Goal: Transaction & Acquisition: Register for event/course

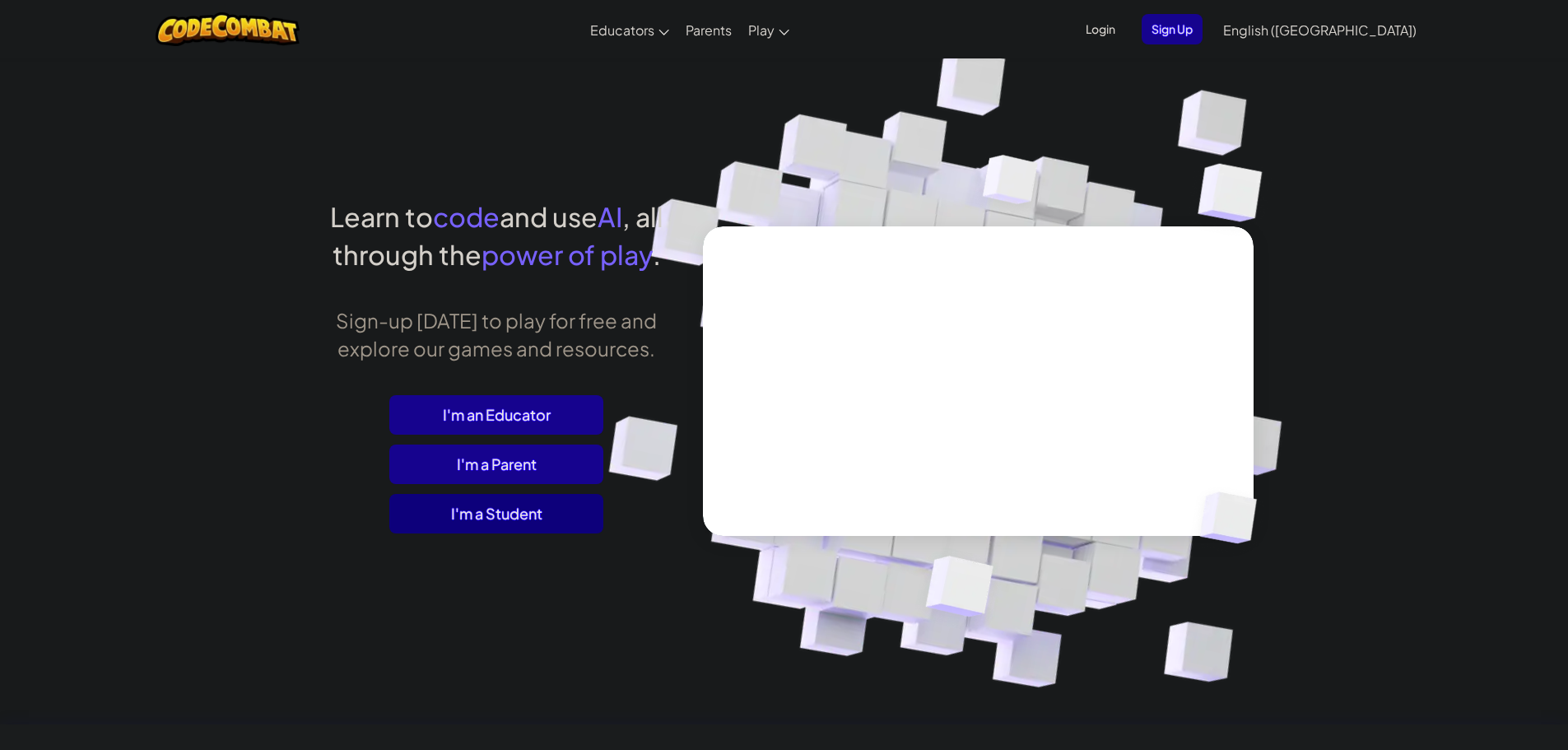
click at [569, 507] on span "I'm a Student" at bounding box center [496, 514] width 214 height 40
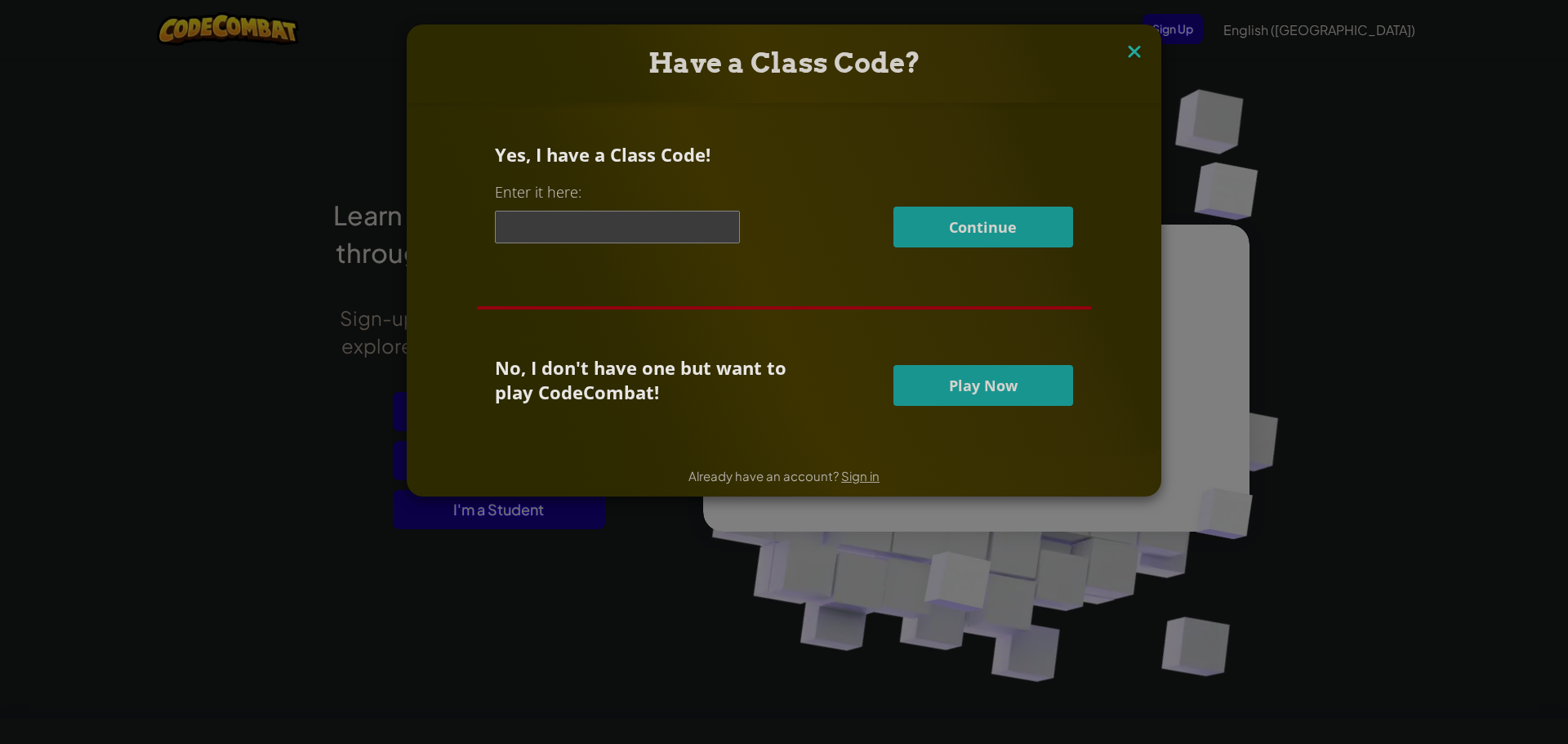
click at [1124, 60] on img at bounding box center [1134, 53] width 21 height 25
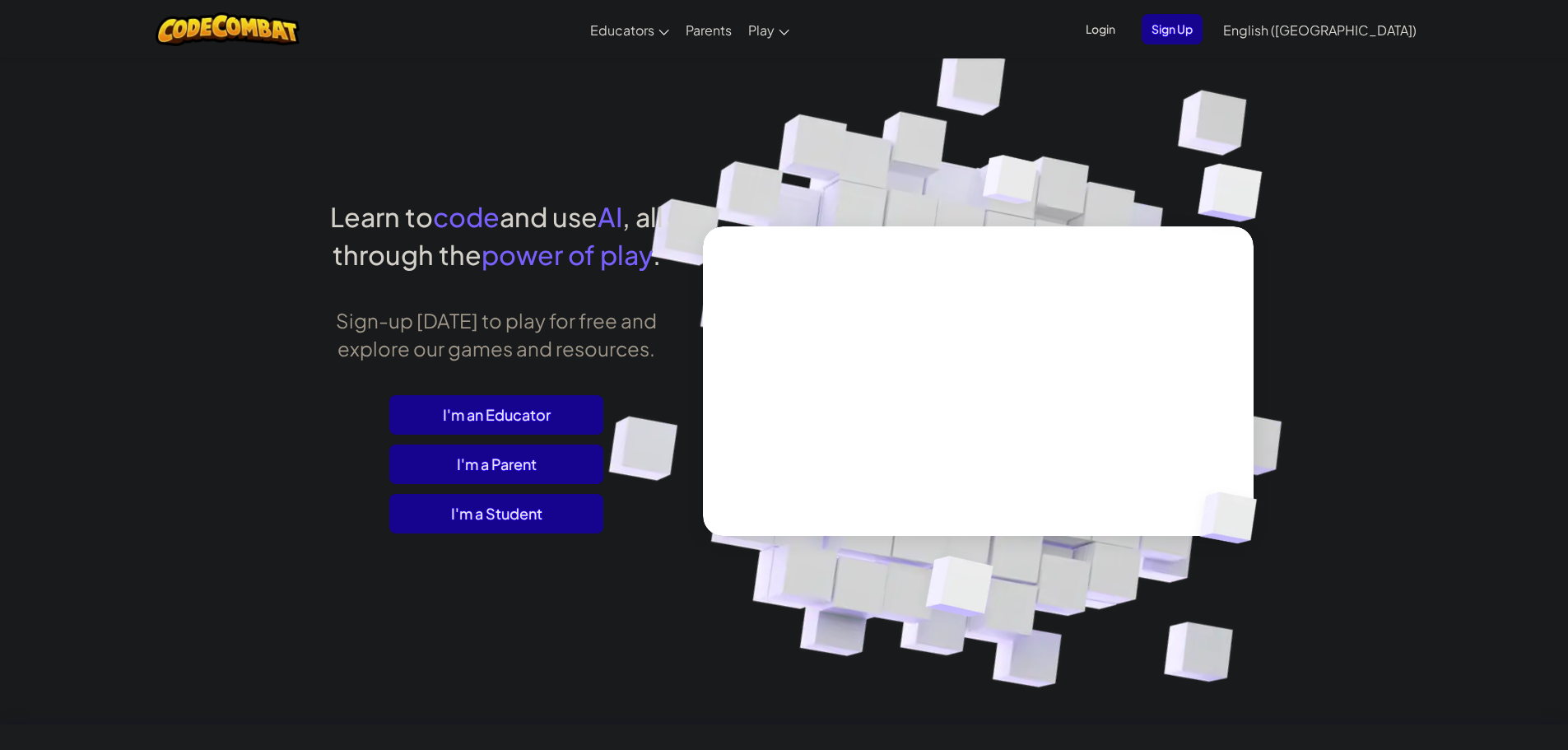
click at [1126, 30] on span "Login" at bounding box center [1100, 28] width 49 height 30
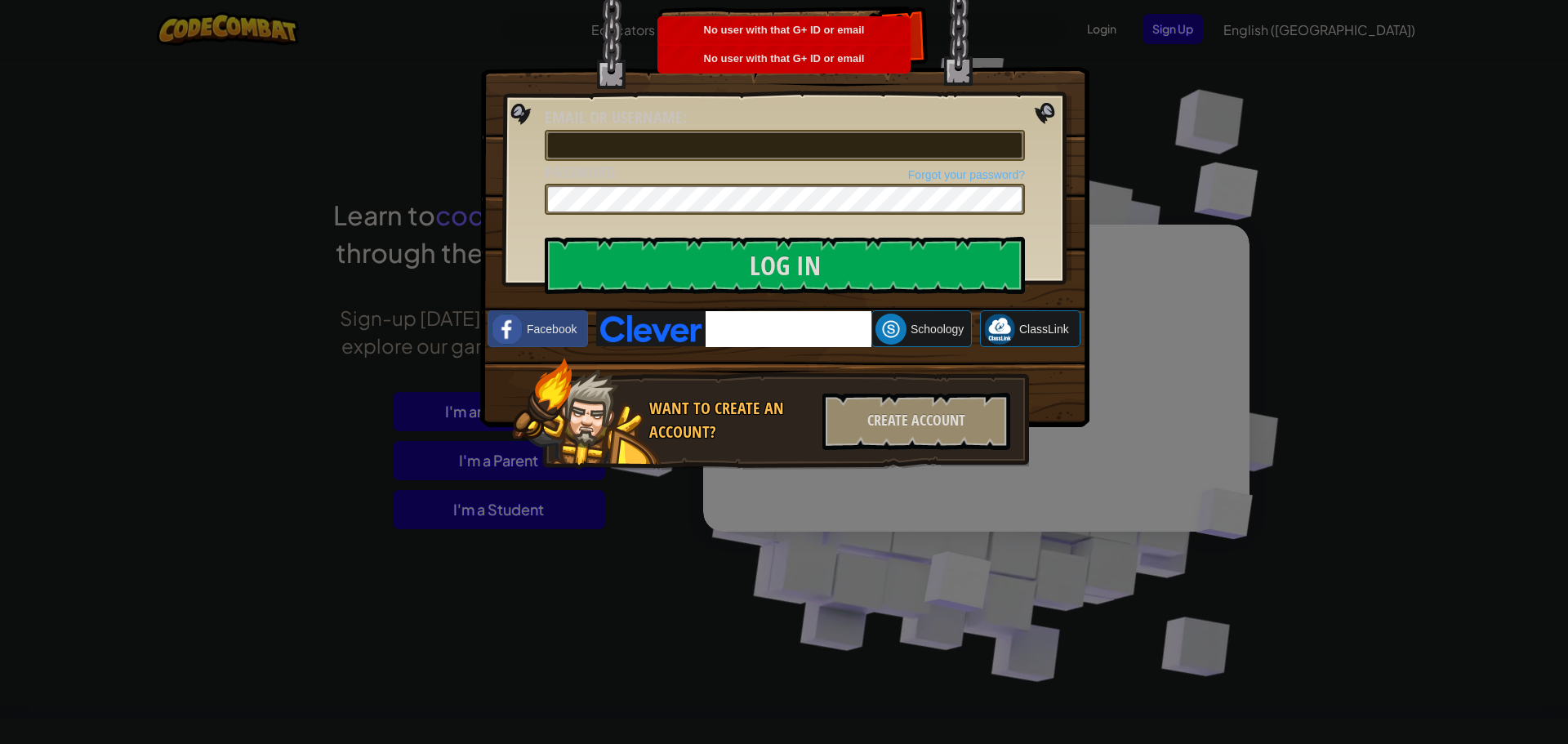
click at [685, 330] on img at bounding box center [651, 328] width 109 height 35
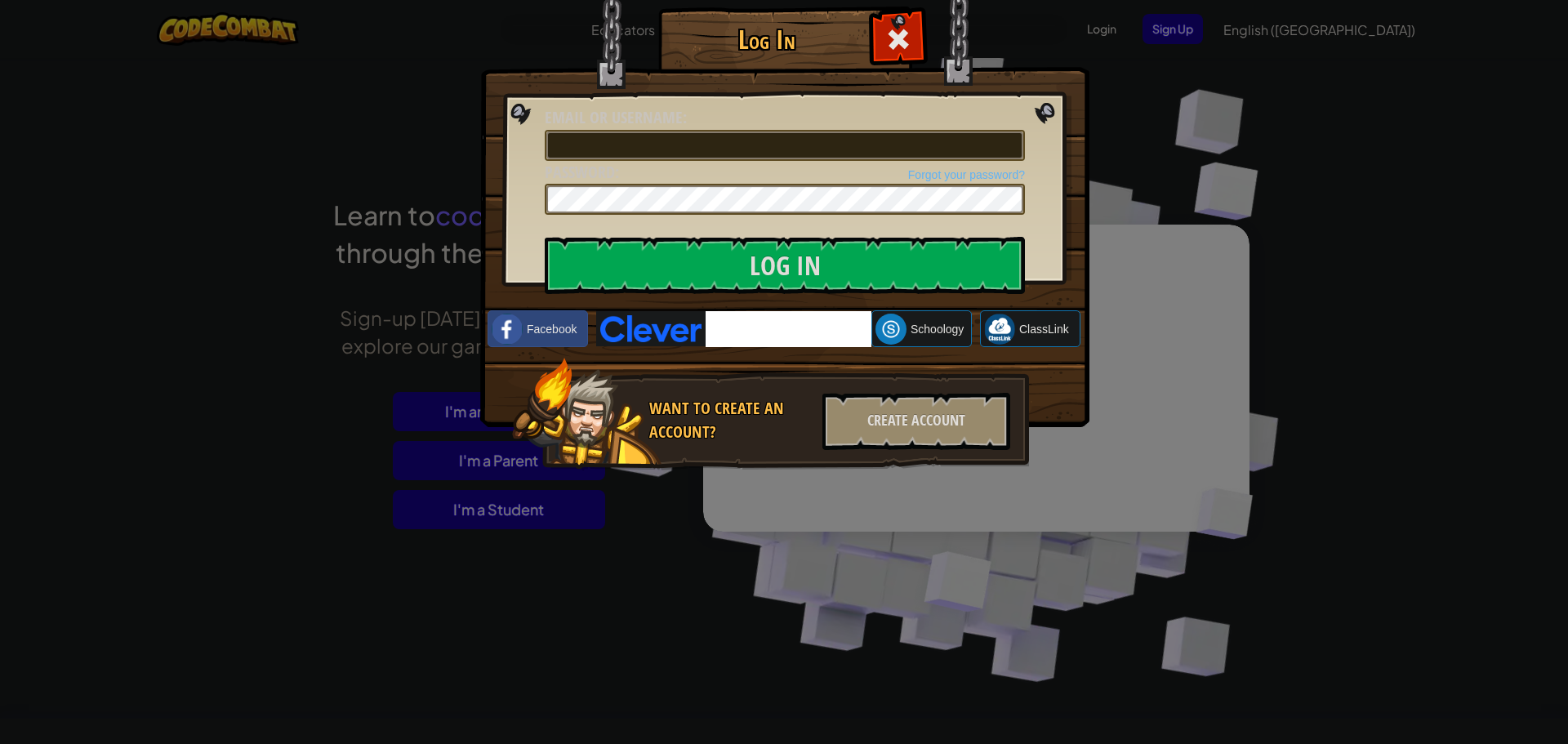
click at [912, 43] on div at bounding box center [898, 37] width 51 height 51
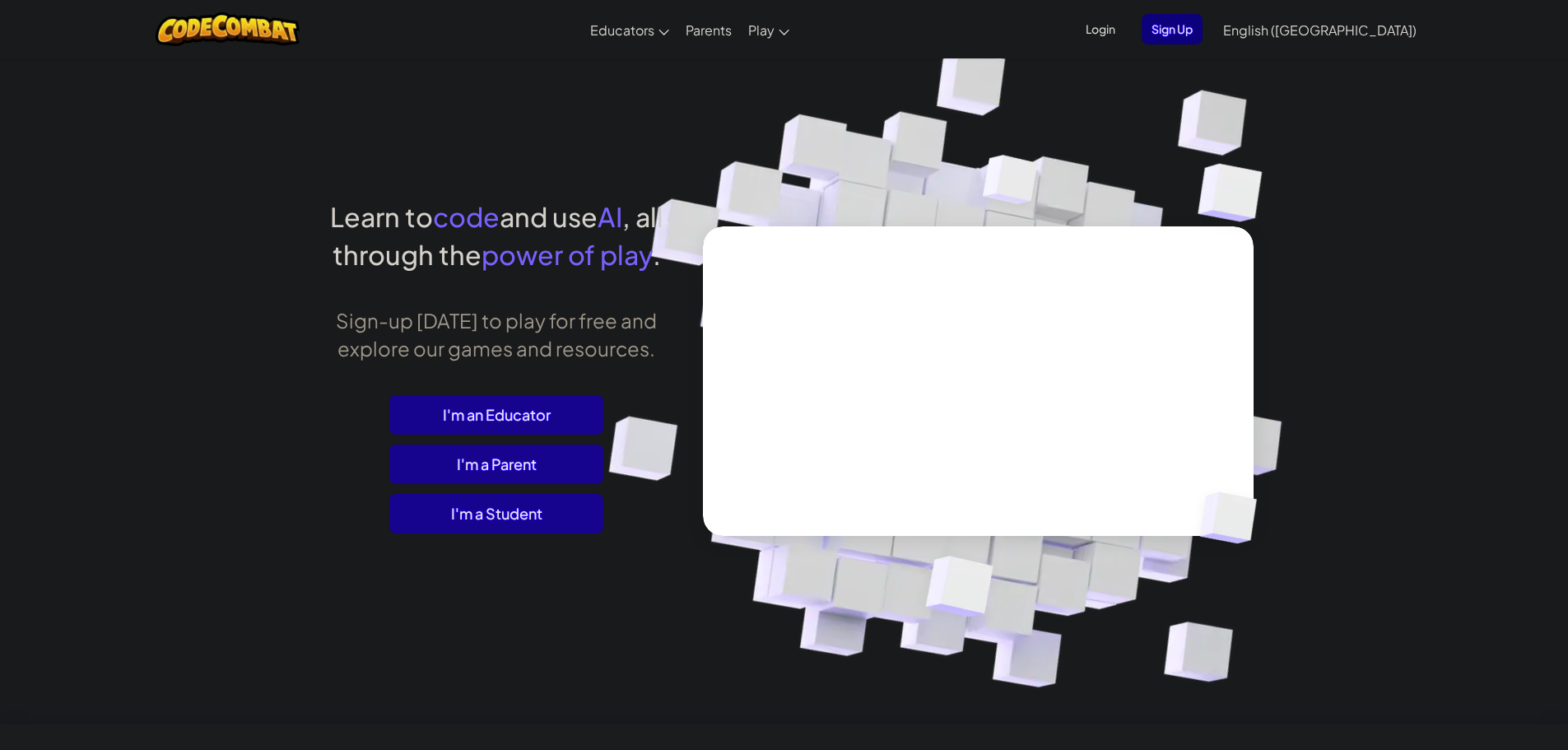
click at [1203, 33] on span "Sign Up" at bounding box center [1172, 28] width 61 height 30
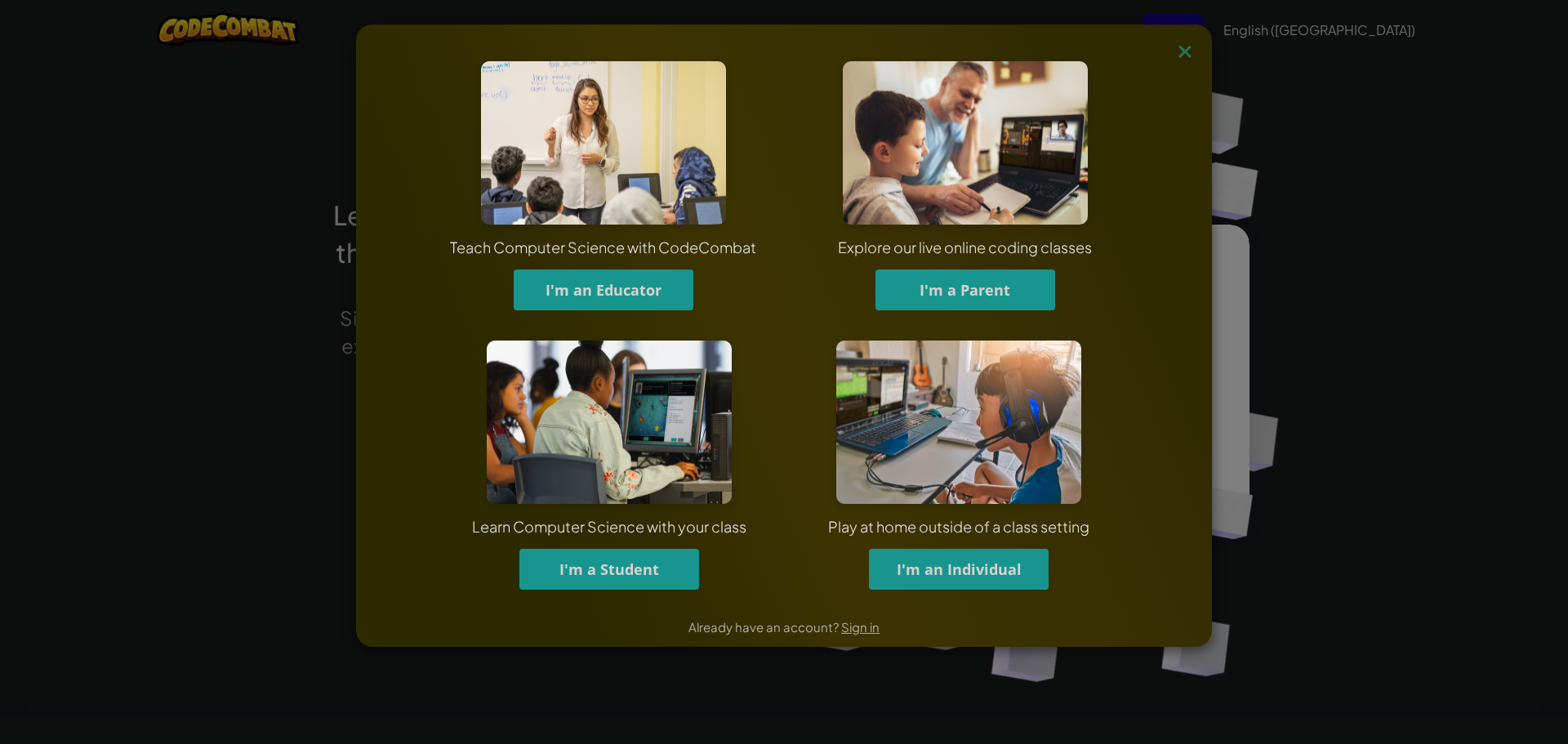
click at [657, 576] on span "I'm a Student" at bounding box center [609, 568] width 100 height 20
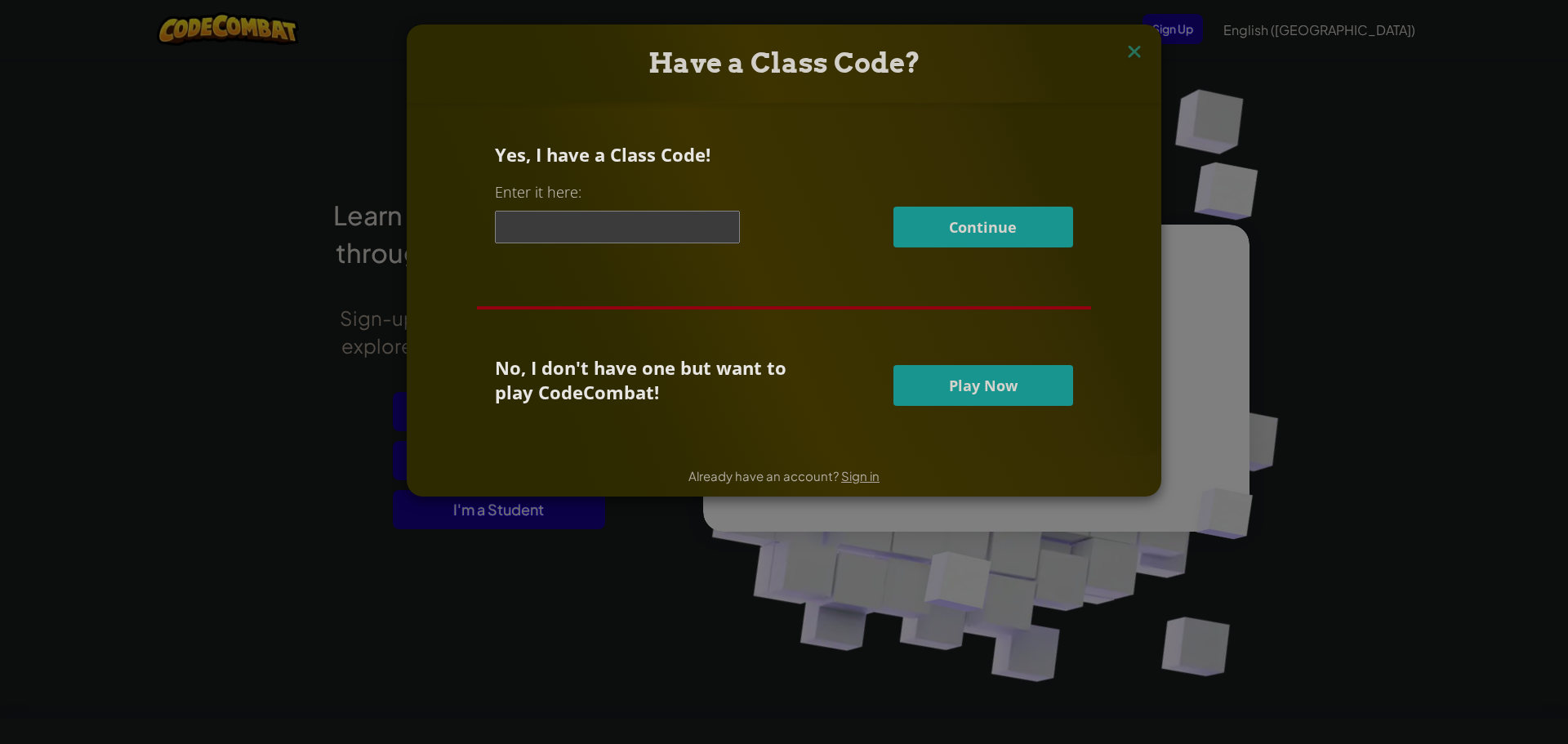
click at [641, 223] on input at bounding box center [617, 227] width 245 height 32
type input "FarmMostSilly"
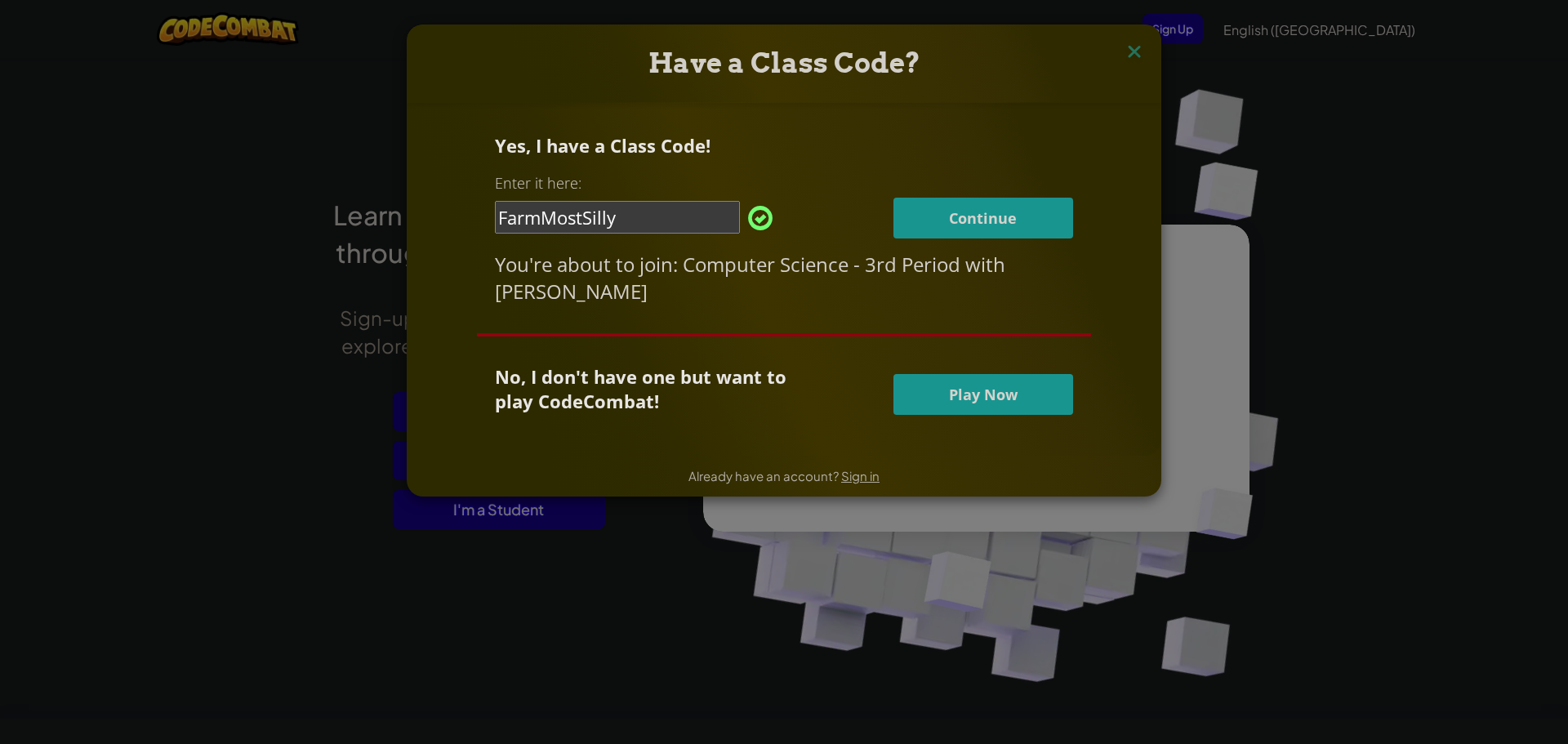
click at [1015, 234] on button "Continue" at bounding box center [983, 218] width 180 height 41
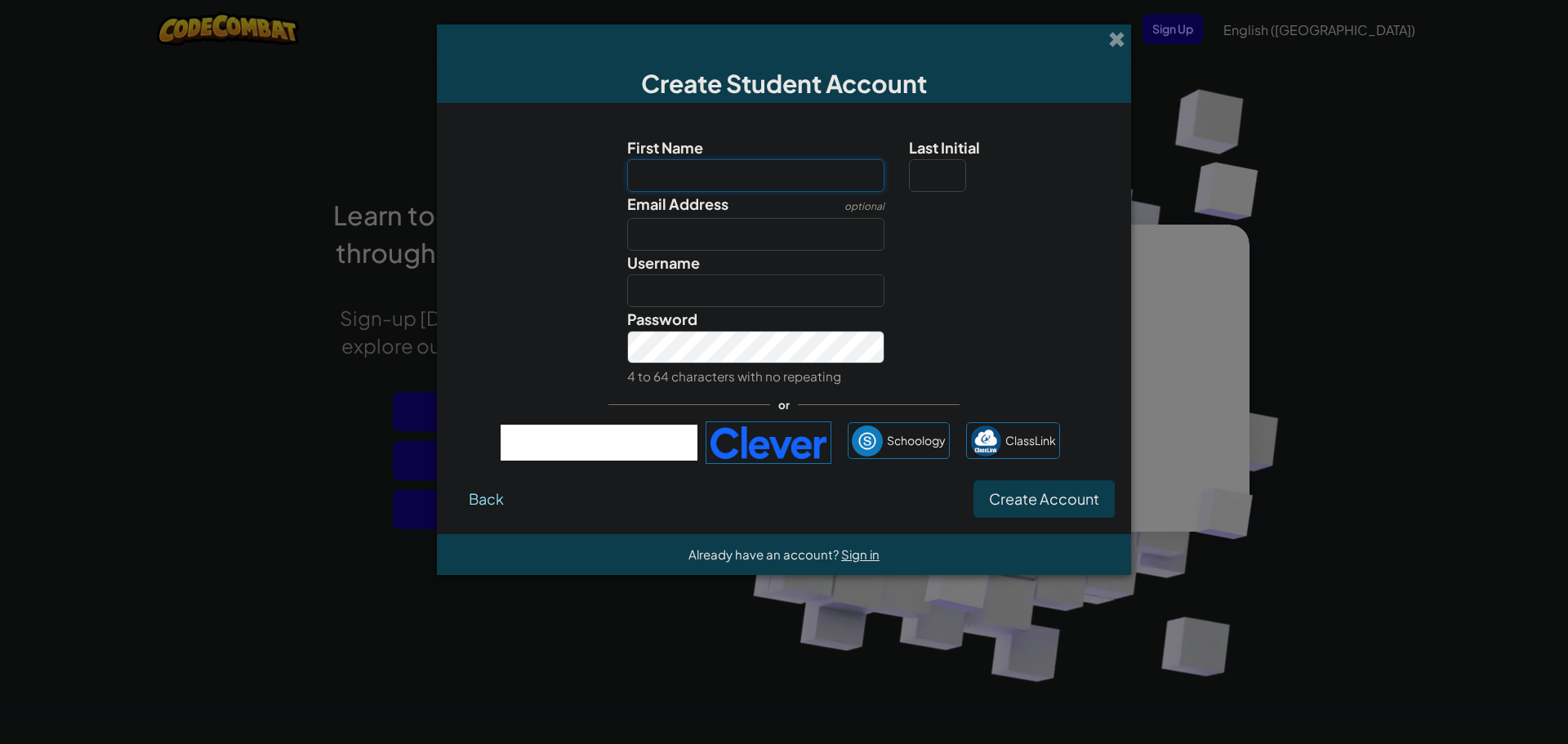
click at [765, 162] on input "First Name" at bounding box center [756, 176] width 258 height 32
type input "mala"
type input "Mala"
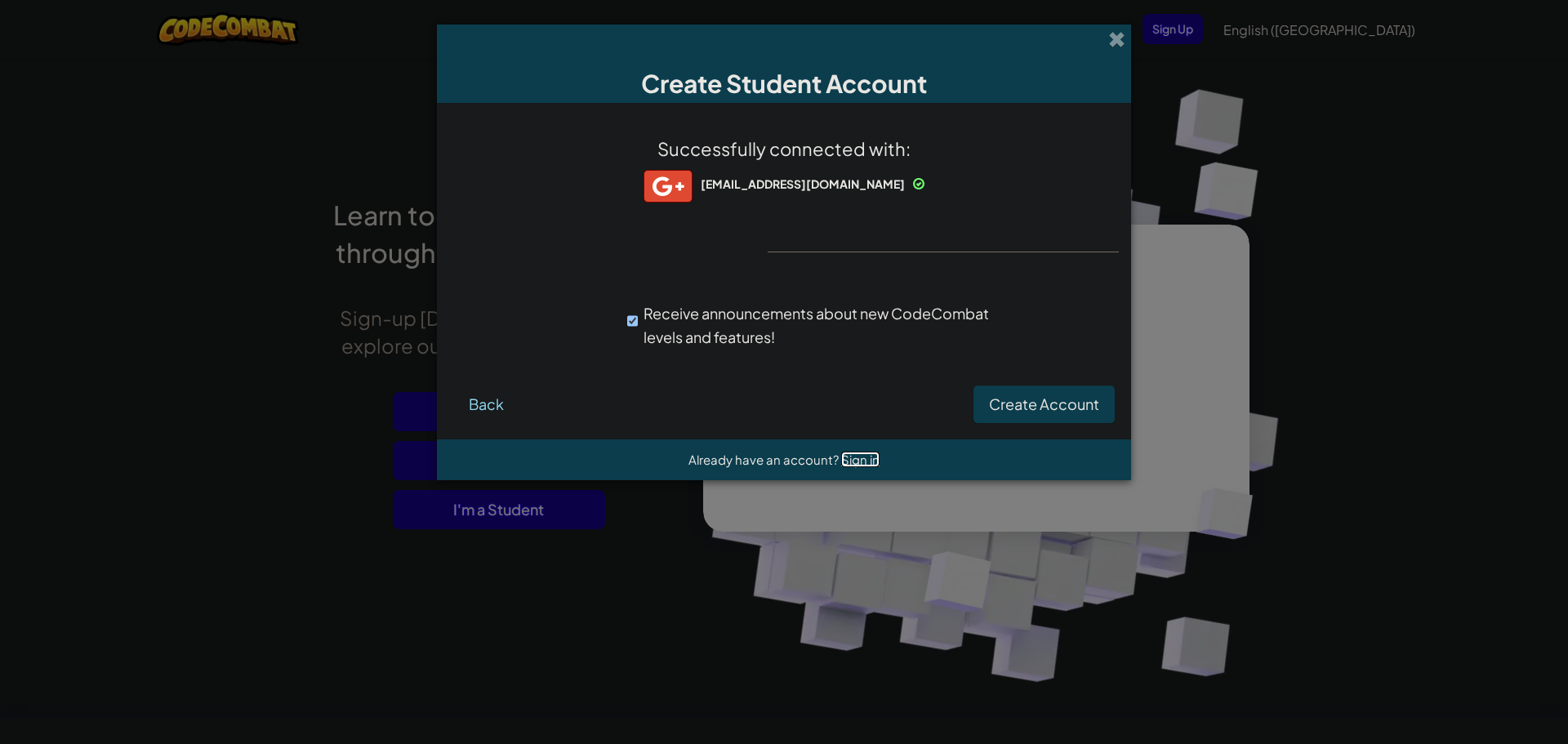
click at [858, 457] on span "Sign in" at bounding box center [860, 459] width 38 height 15
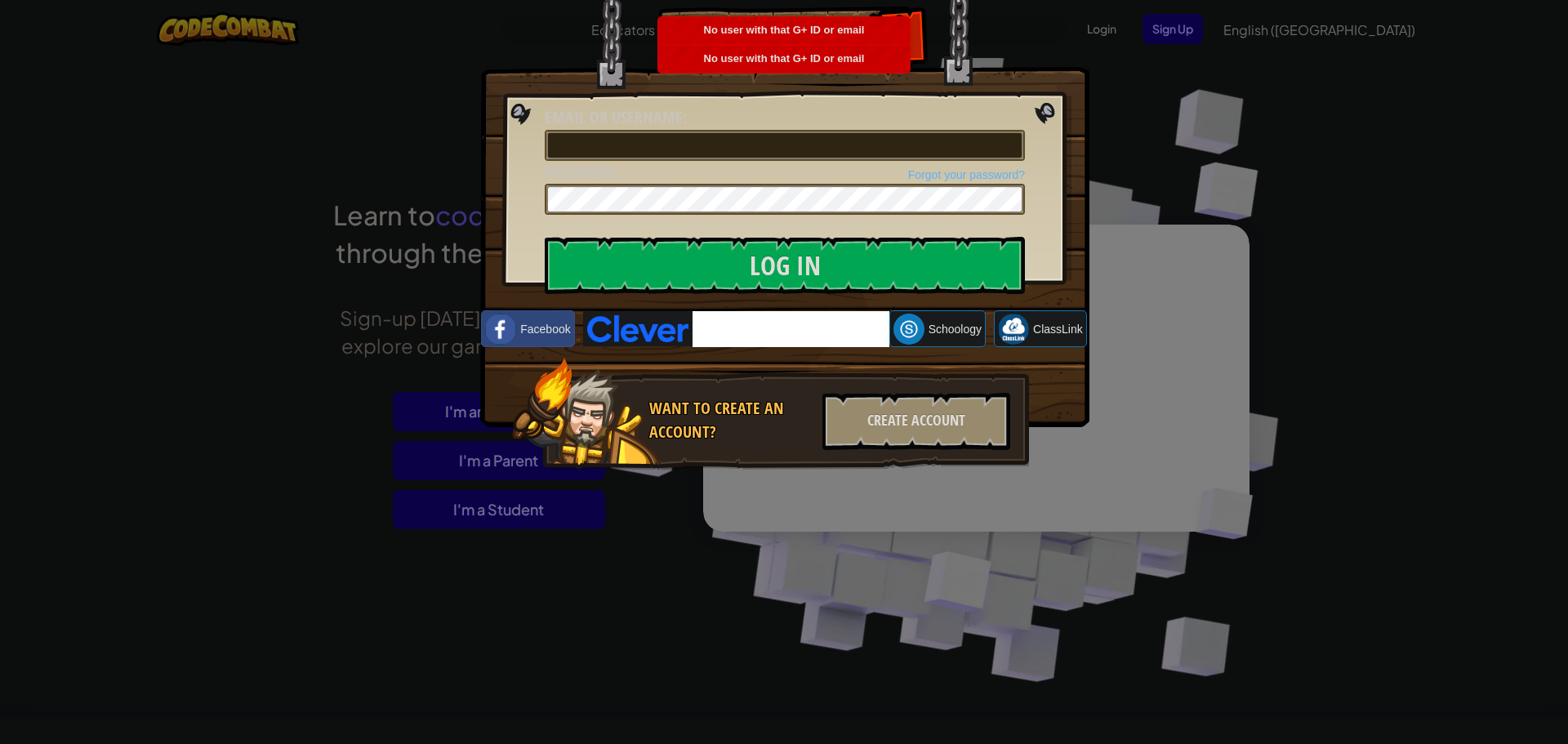
click at [1094, 141] on div "Log In Unknown Error Email or Username : Forgot your password? Password : Log I…" at bounding box center [784, 372] width 1568 height 744
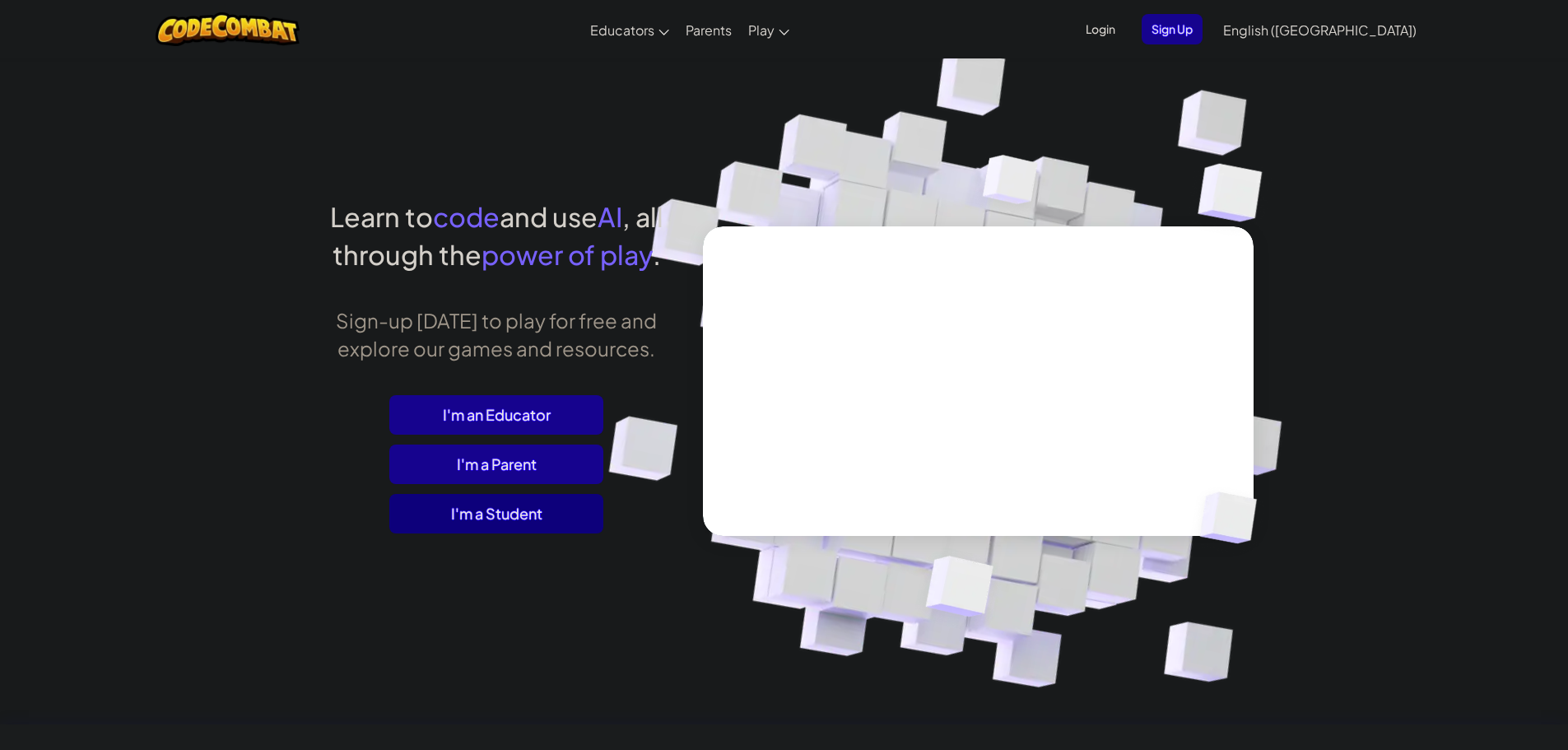
click at [570, 500] on span "I'm a Student" at bounding box center [496, 514] width 214 height 40
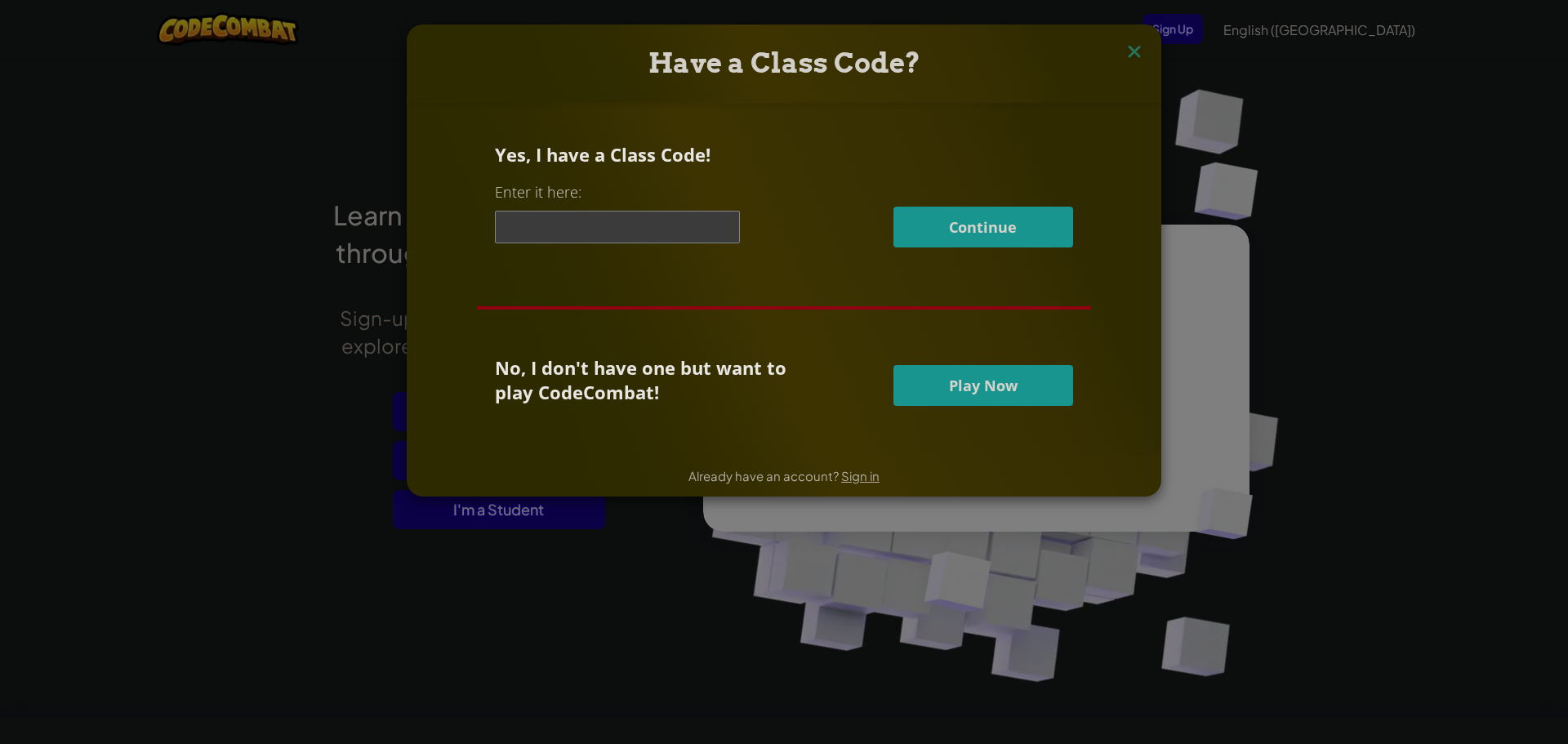
click at [676, 224] on input at bounding box center [617, 227] width 245 height 32
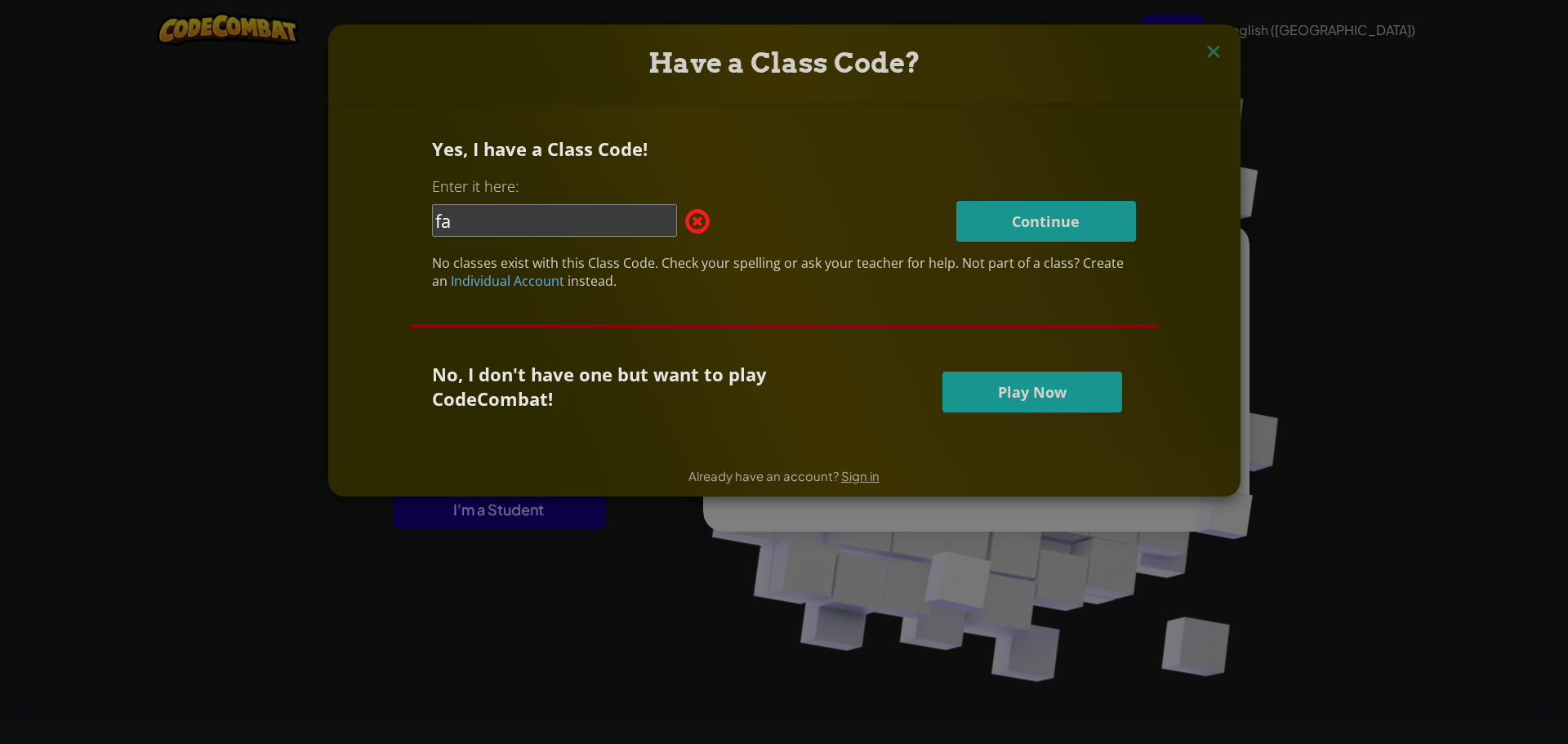
type input "f"
click at [1208, 55] on img at bounding box center [1213, 53] width 21 height 25
